Goal: Transaction & Acquisition: Purchase product/service

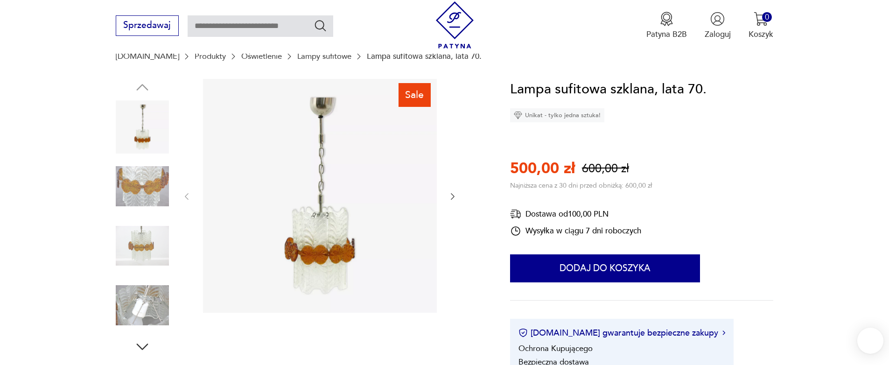
click at [451, 198] on icon "button" at bounding box center [452, 196] width 9 height 9
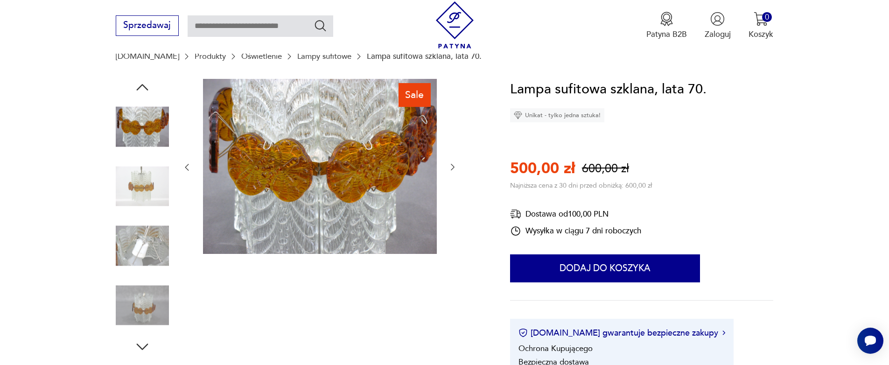
click at [451, 198] on div at bounding box center [319, 167] width 275 height 177
click at [452, 165] on icon "button" at bounding box center [453, 167] width 4 height 7
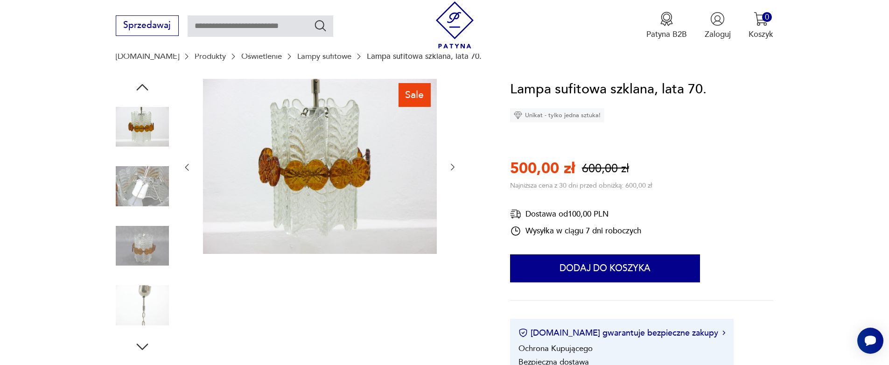
click at [452, 165] on icon "button" at bounding box center [453, 167] width 4 height 7
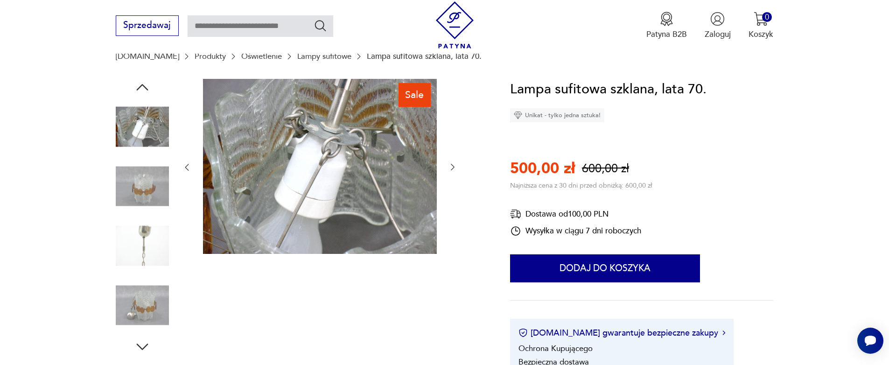
click at [452, 165] on icon "button" at bounding box center [453, 167] width 4 height 7
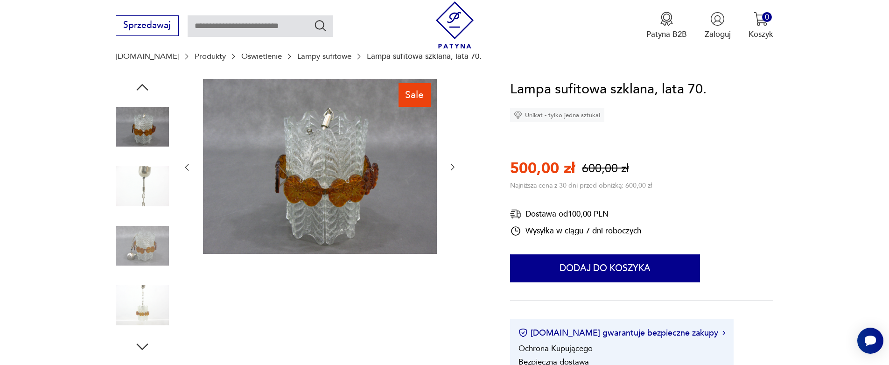
click at [452, 165] on icon "button" at bounding box center [453, 167] width 4 height 7
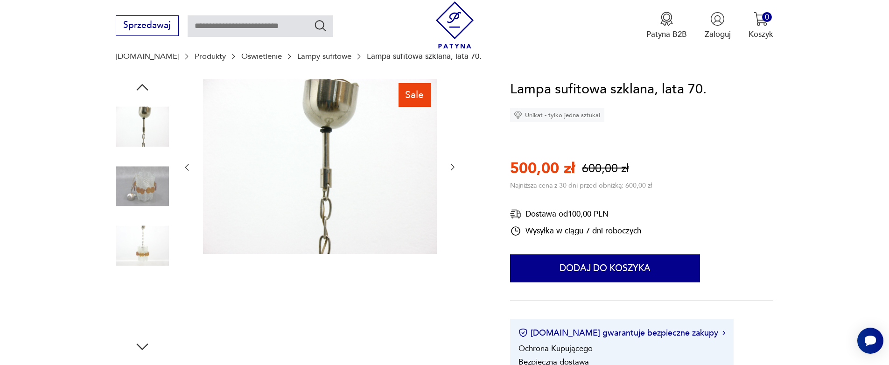
click at [452, 165] on icon "button" at bounding box center [453, 167] width 4 height 7
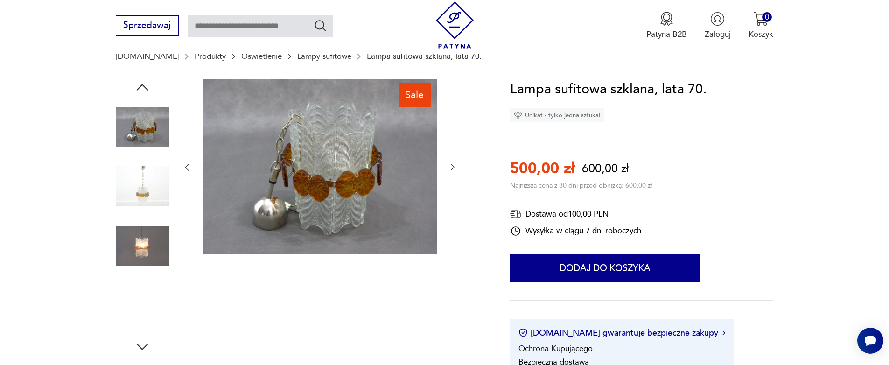
click at [452, 165] on icon "button" at bounding box center [453, 167] width 4 height 7
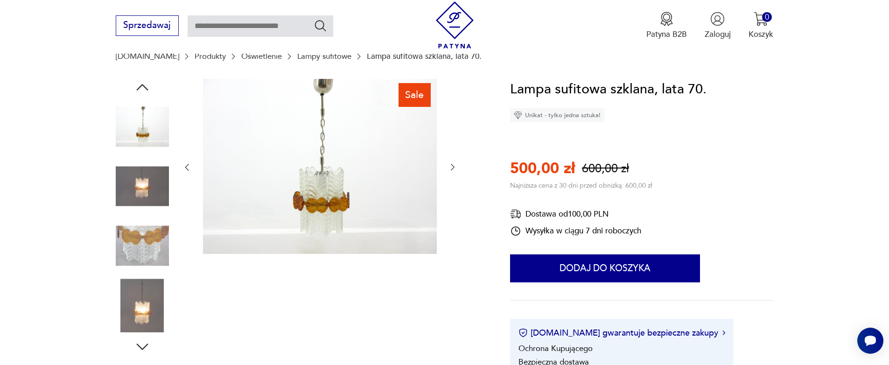
click at [130, 310] on img at bounding box center [142, 305] width 53 height 53
